Goal: Navigation & Orientation: Find specific page/section

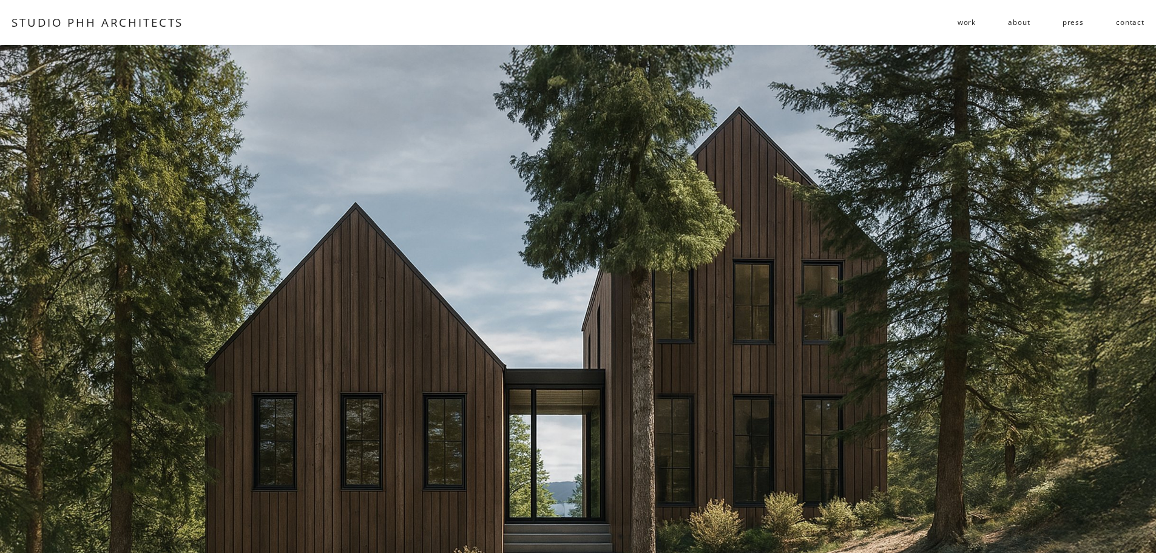
click at [970, 20] on span "work" at bounding box center [967, 22] width 18 height 18
click at [0, 0] on span "residential" at bounding box center [0, 0] width 0 height 0
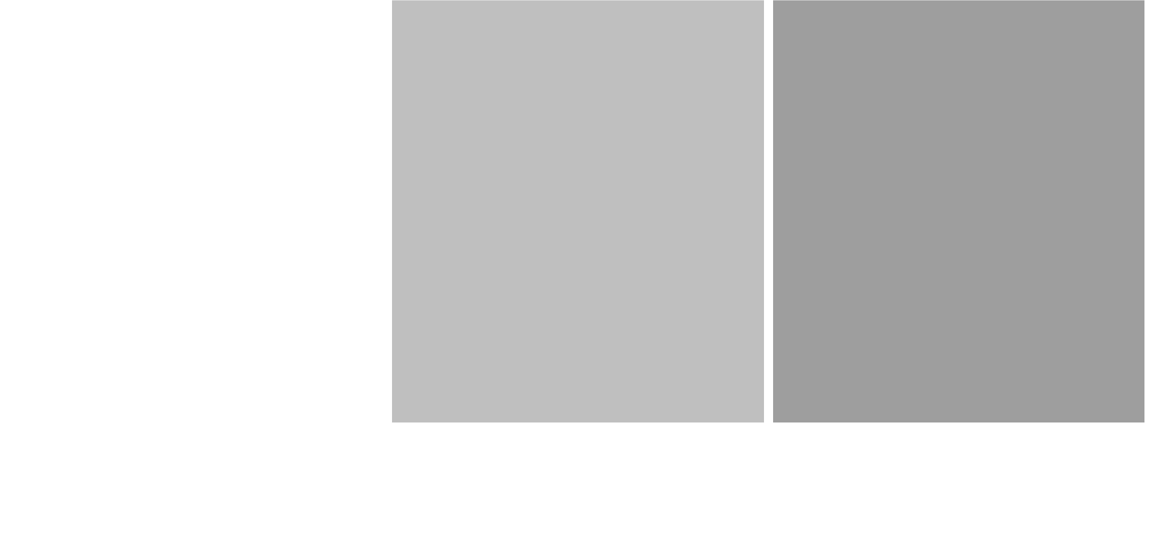
scroll to position [1942, 0]
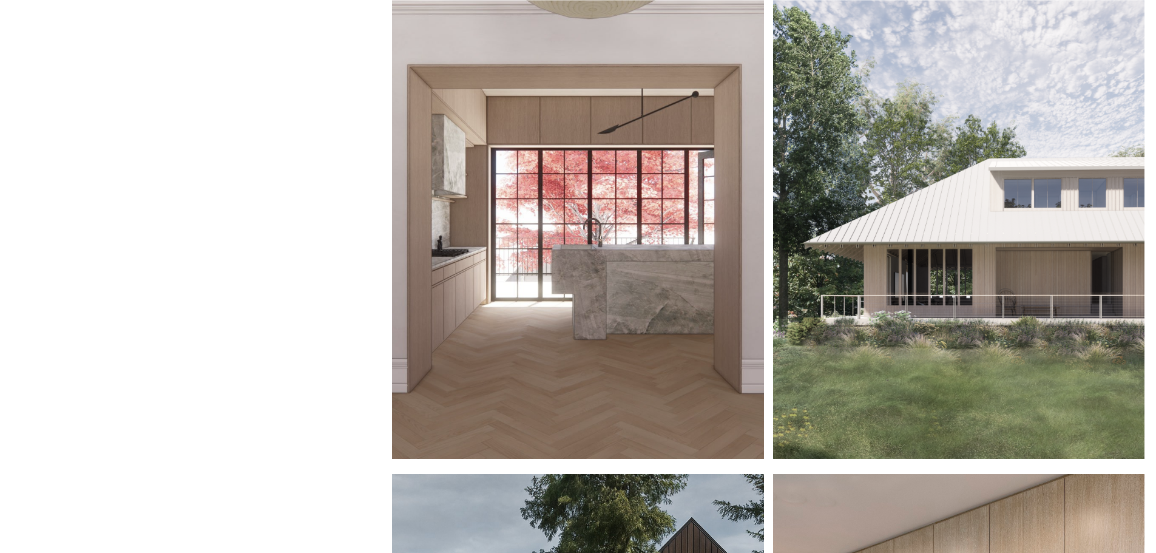
click at [966, 228] on div at bounding box center [958, 229] width 371 height 459
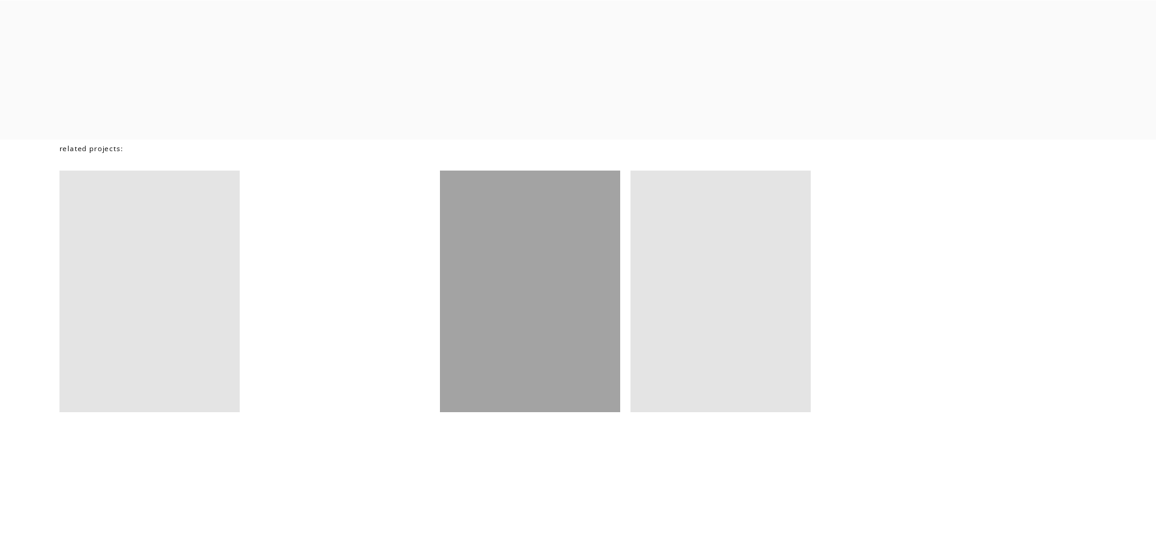
scroll to position [9043, 0]
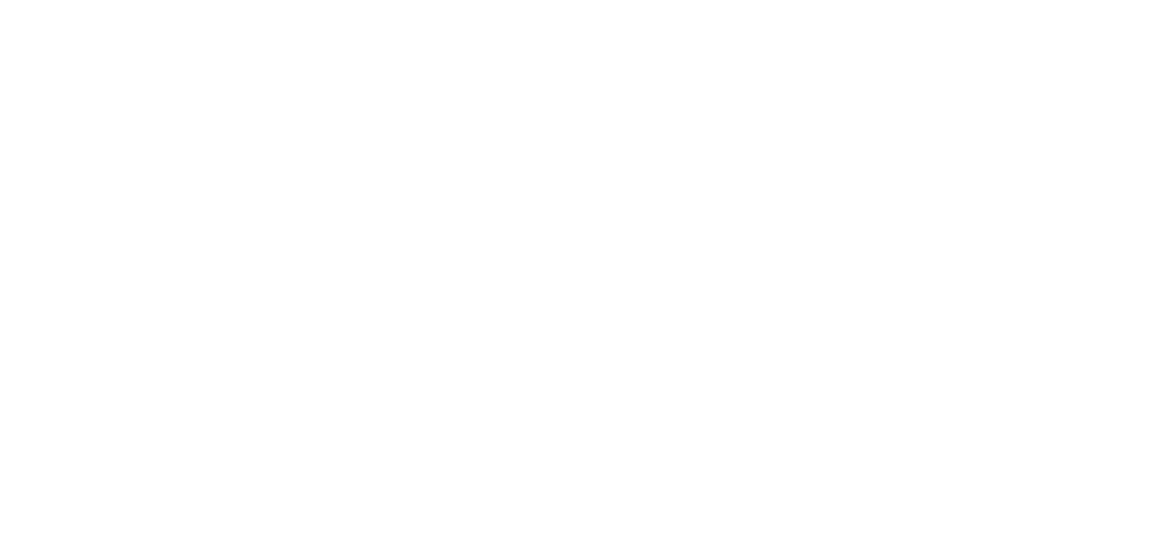
scroll to position [2185, 0]
